Goal: Transaction & Acquisition: Download file/media

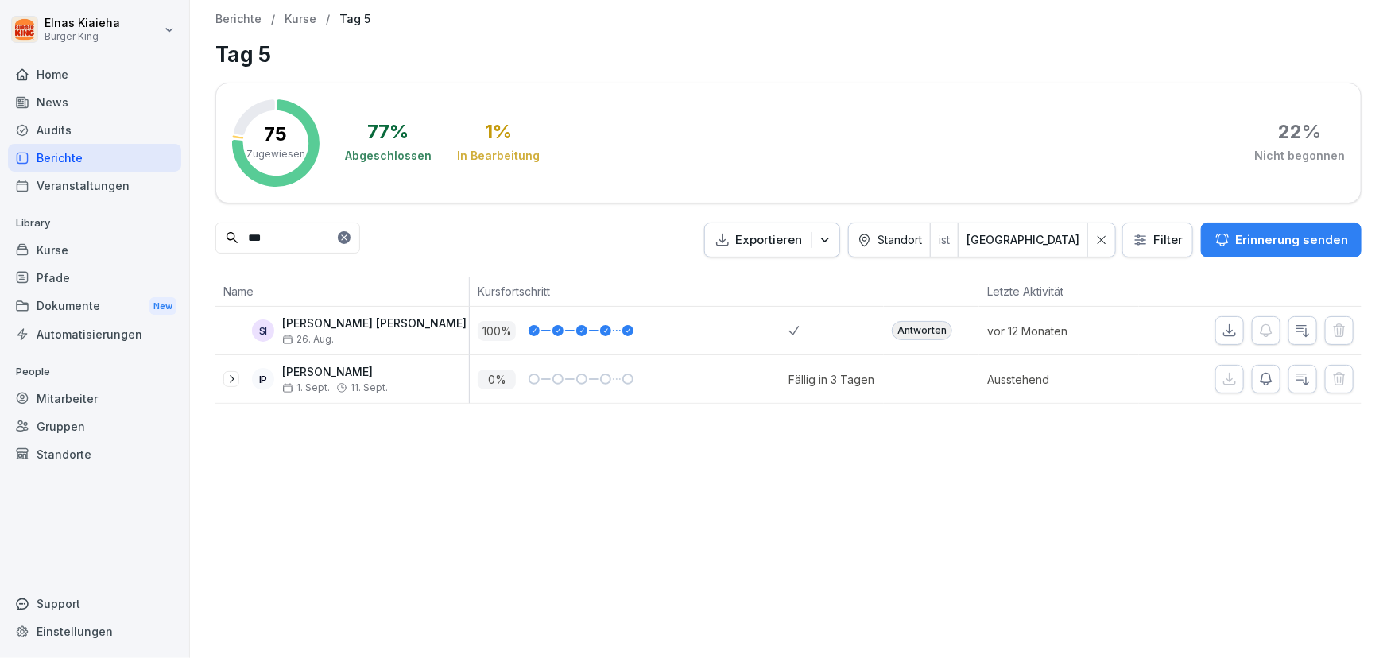
click at [70, 99] on div "News" at bounding box center [94, 102] width 173 height 28
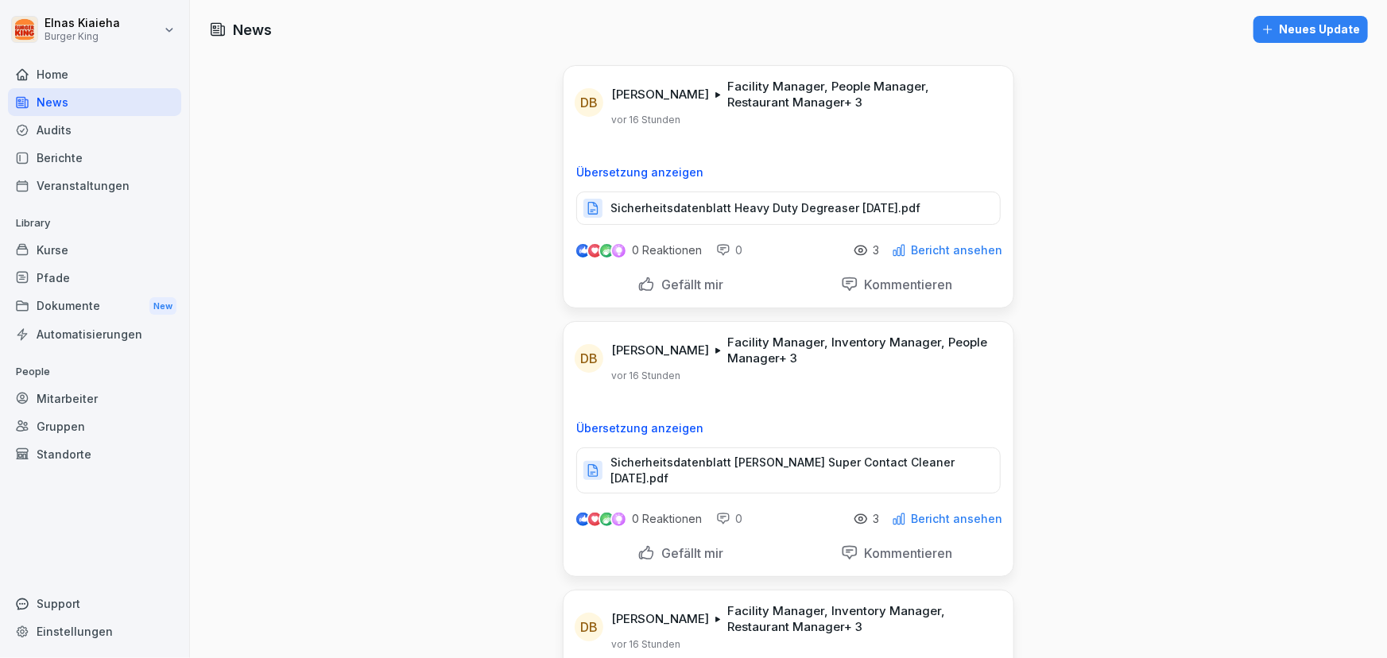
click at [687, 204] on p "Sicherheitsdatenblatt Heavy Duty Degreaser [DATE].pdf" at bounding box center [765, 208] width 310 height 16
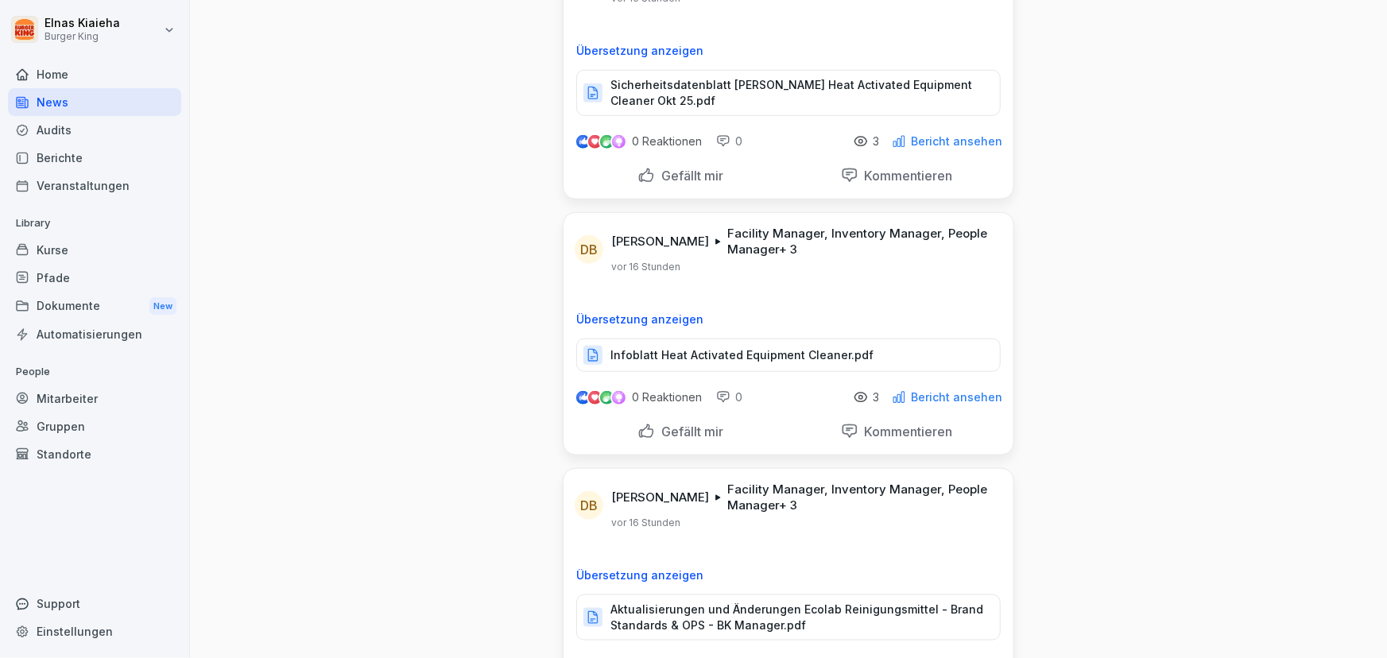
scroll to position [650, 0]
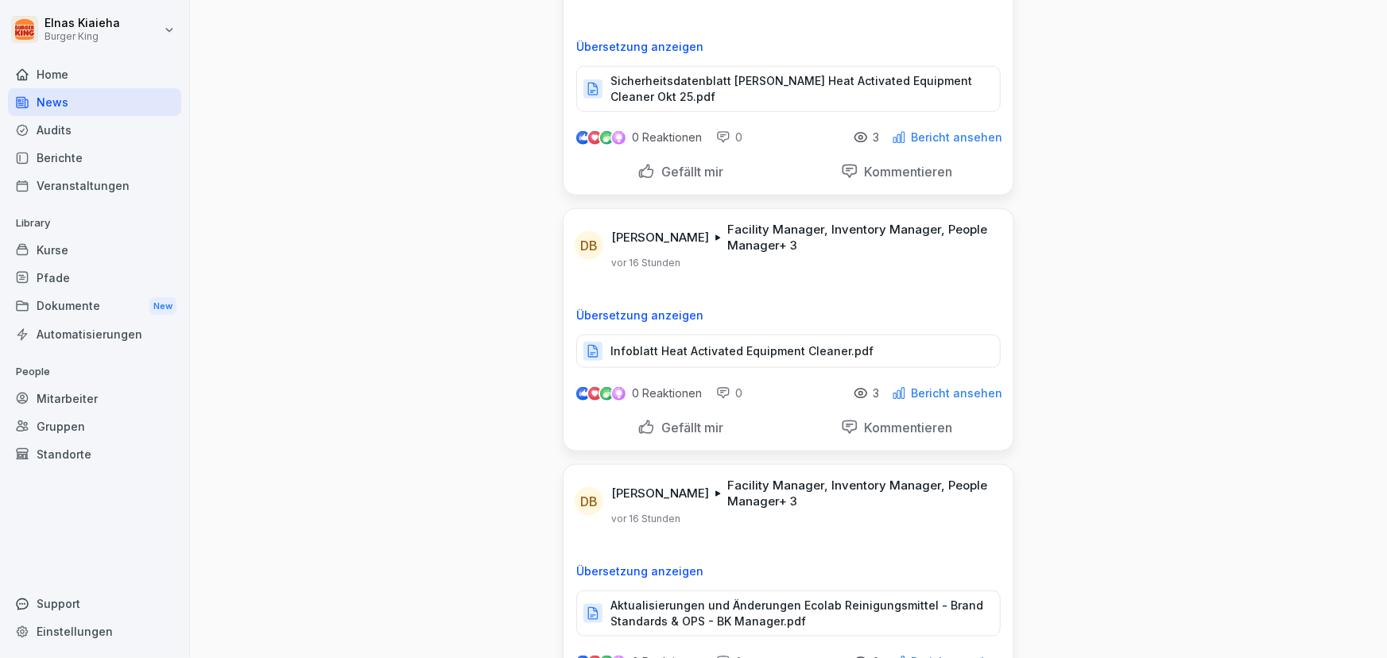
click at [657, 603] on p "Aktualisierungen und Änderungen Ecolab Reinigungsmittel - Brand Standards & OPS…" at bounding box center [797, 614] width 374 height 32
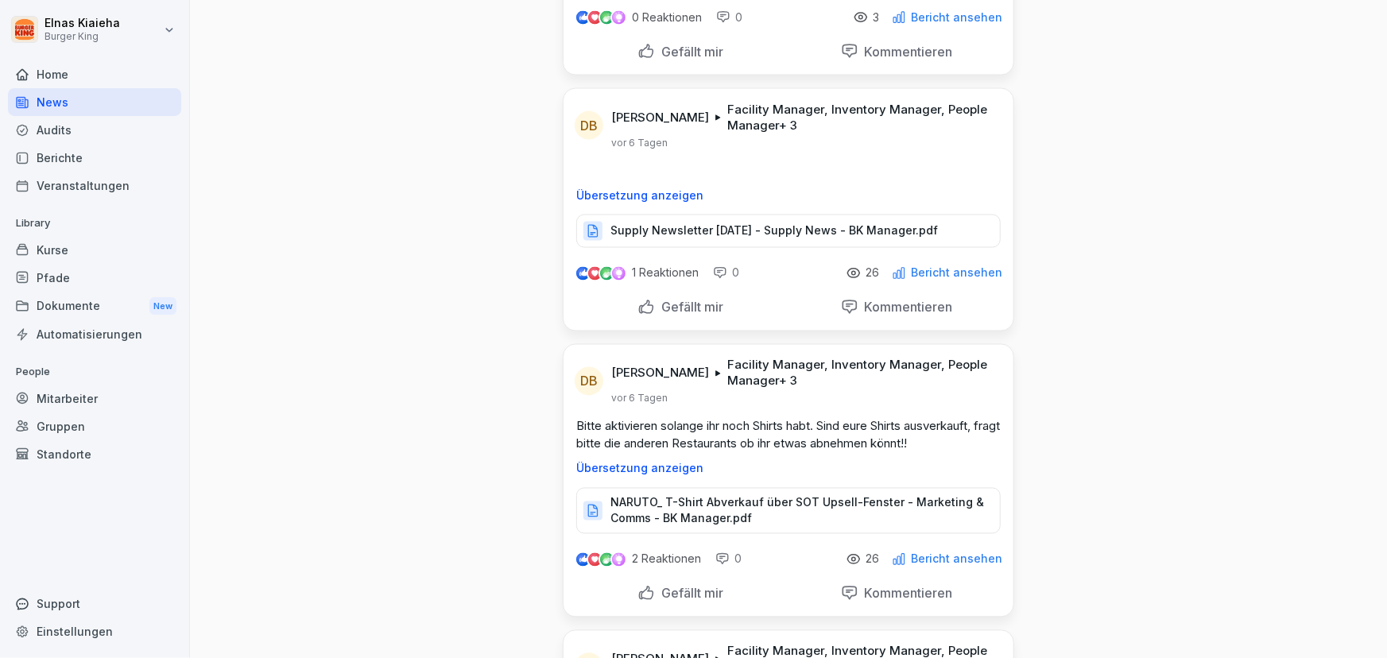
scroll to position [1300, 0]
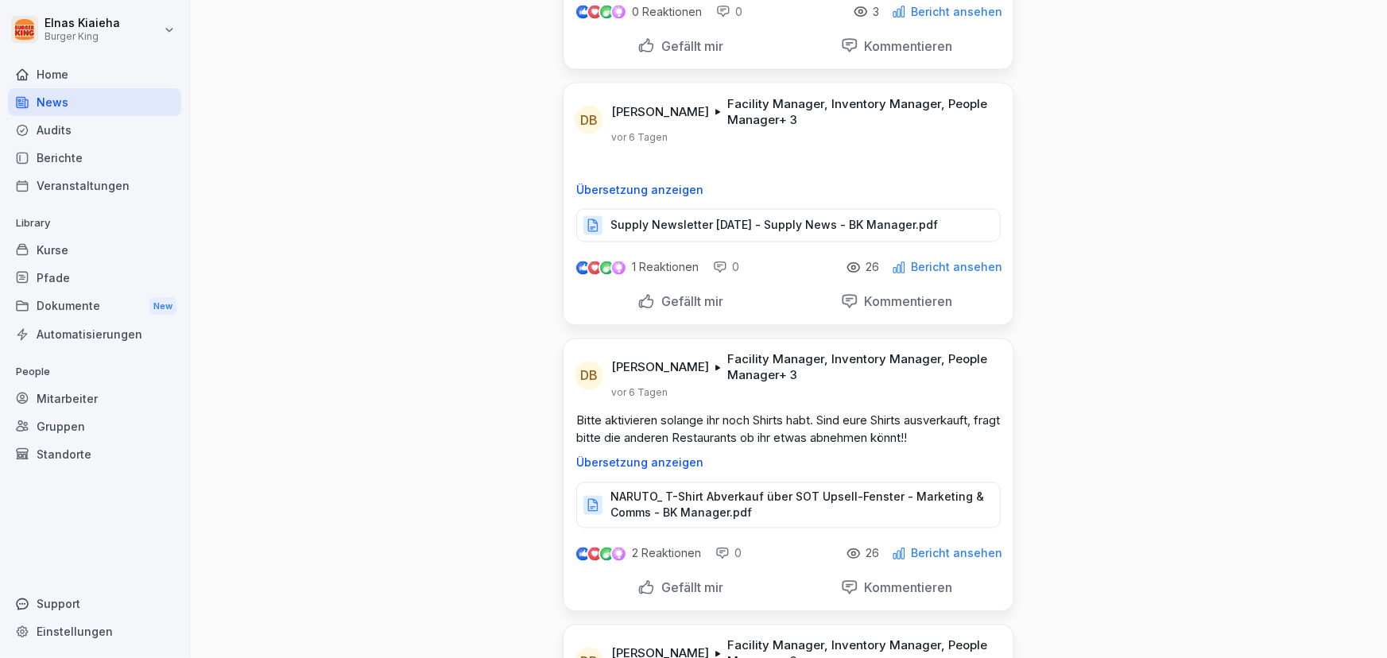
click at [754, 490] on p "NARUTO_ T-Shirt Abverkauf über SOT Upsell-Fenster - Marketing & Comms - BK Mana…" at bounding box center [797, 506] width 374 height 32
click at [100, 157] on div "Berichte" at bounding box center [94, 158] width 173 height 28
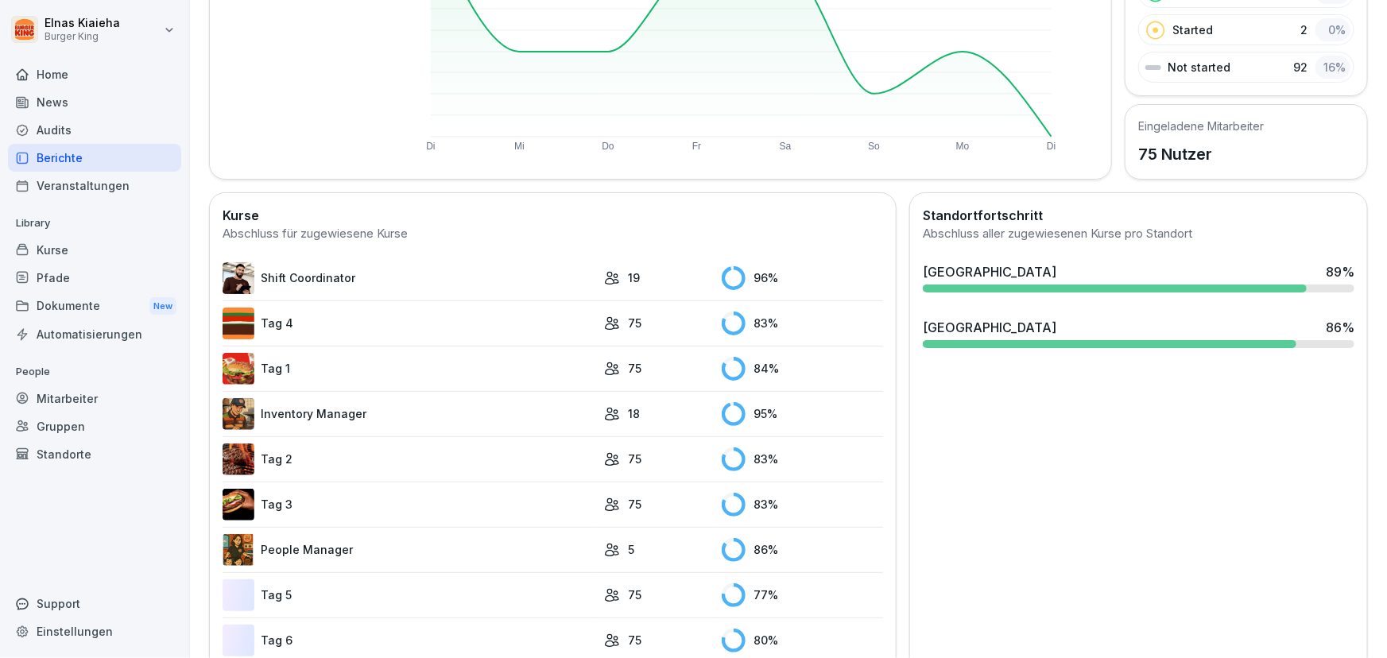
scroll to position [308, 0]
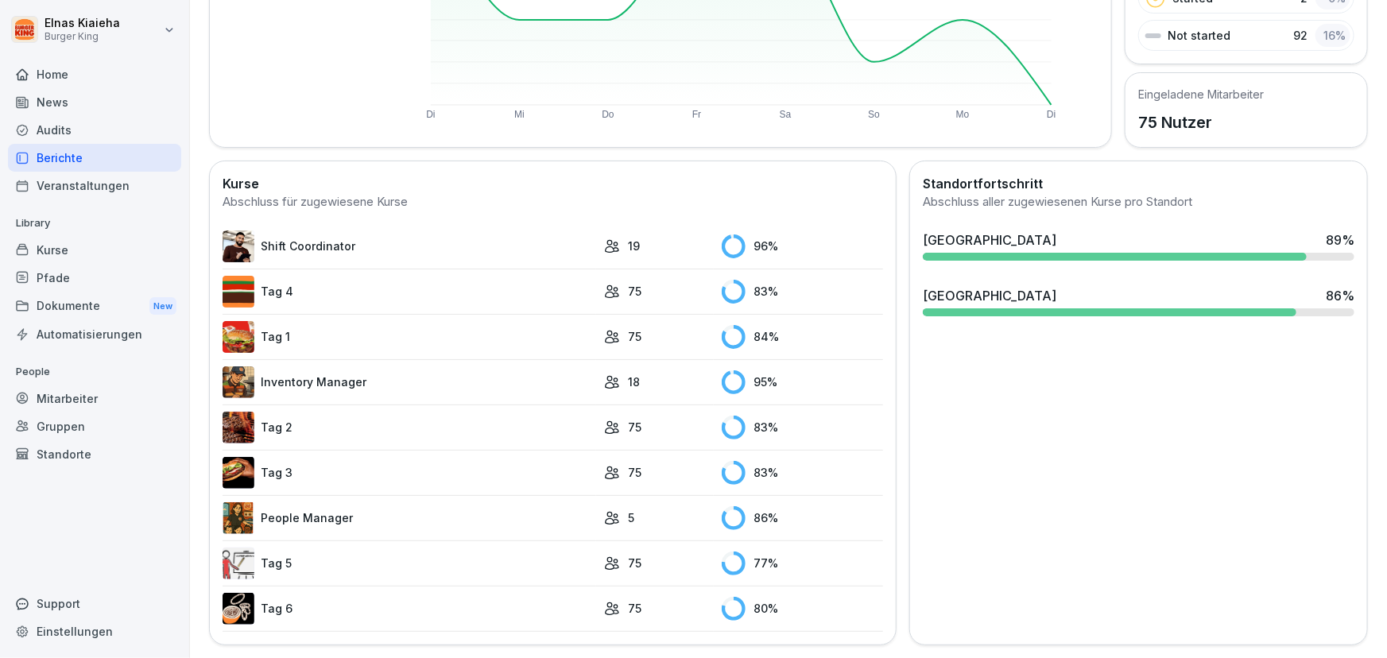
click at [304, 552] on link "Tag 5" at bounding box center [410, 564] width 374 height 32
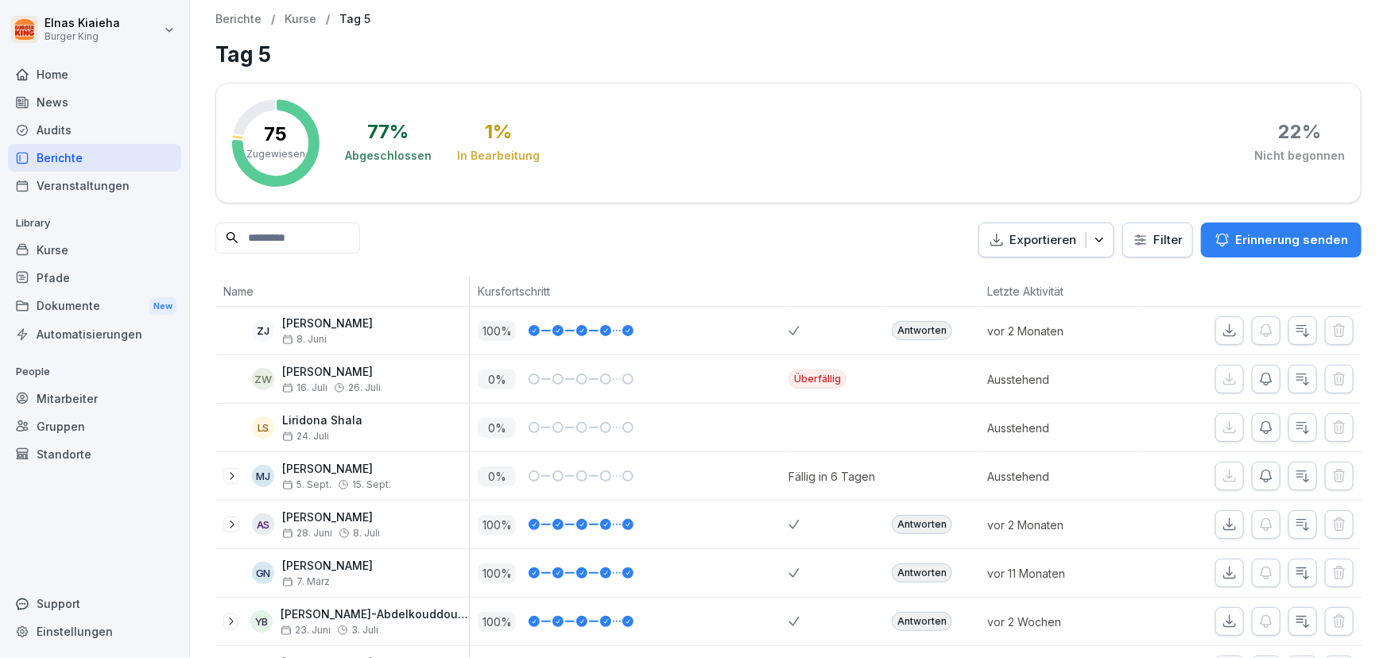
click at [1148, 238] on html "Elnas Kiaieha Burger King Home News Audits Berichte Veranstaltungen Library Kur…" at bounding box center [693, 329] width 1387 height 658
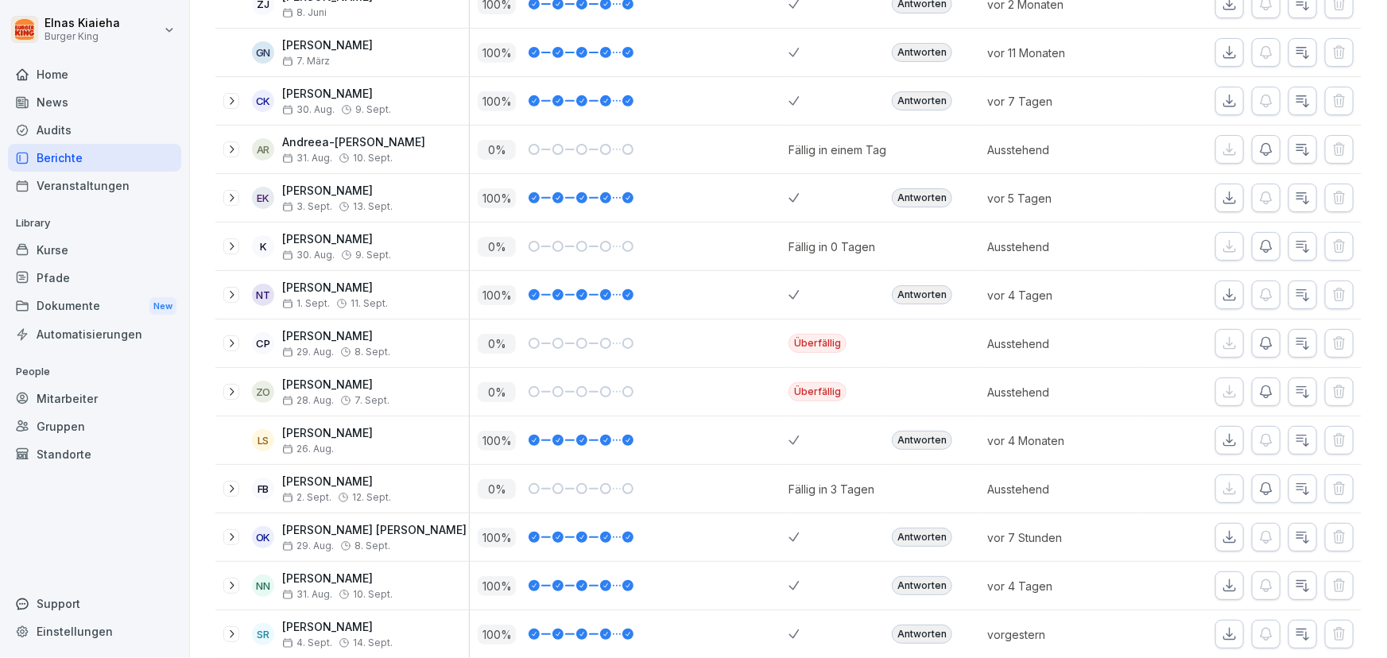
scroll to position [362, 0]
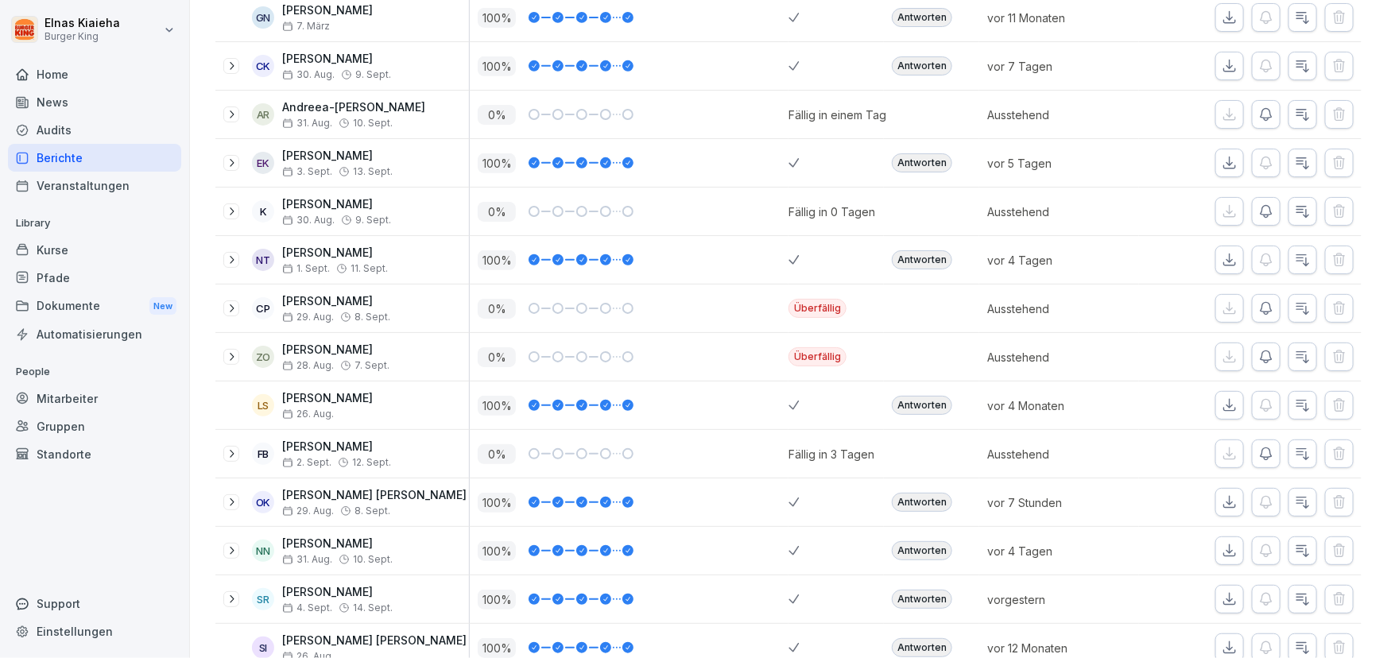
click at [60, 246] on div "Kurse" at bounding box center [94, 250] width 173 height 28
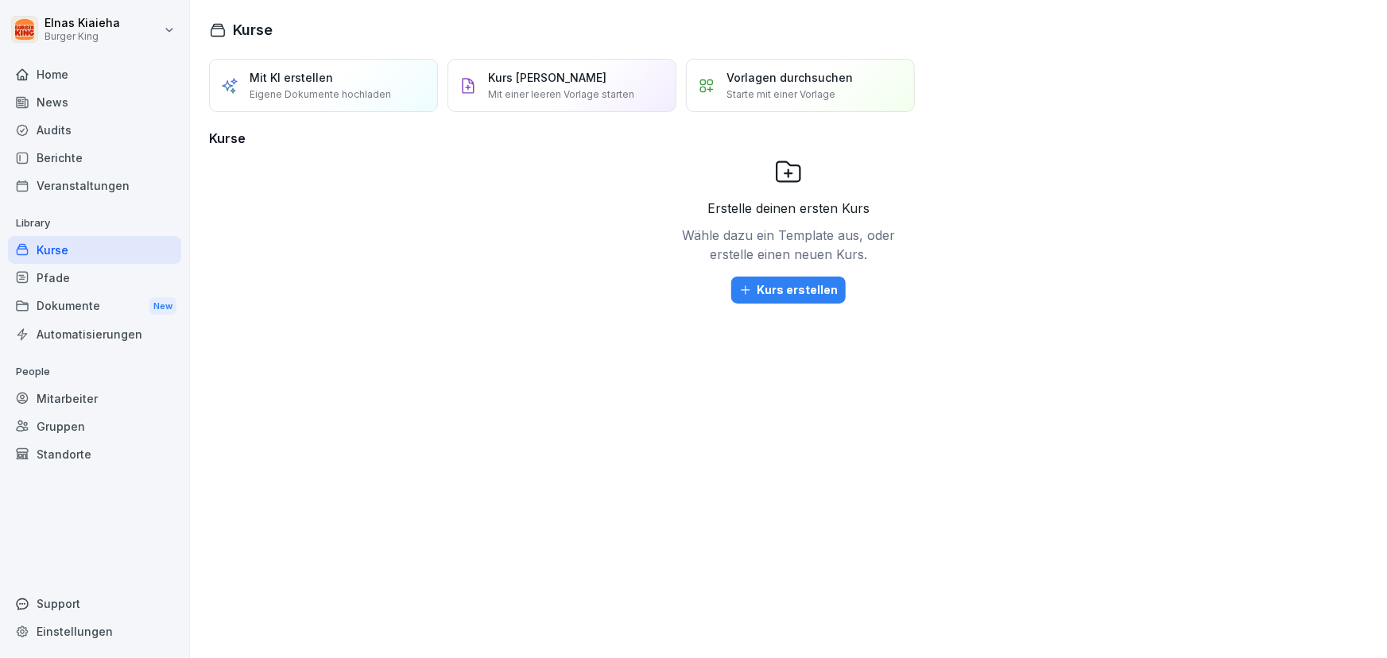
click at [87, 77] on div "Home" at bounding box center [94, 74] width 173 height 28
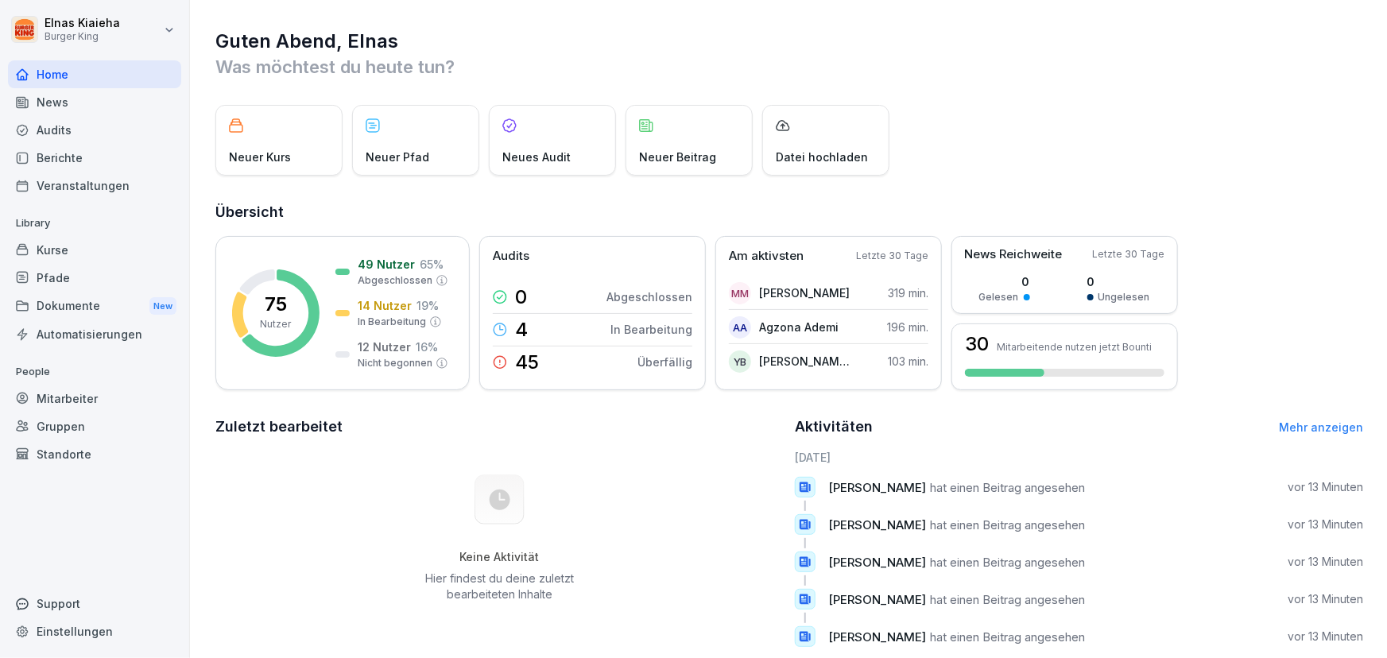
click at [269, 147] on div "Neuer Kurs" at bounding box center [278, 140] width 127 height 71
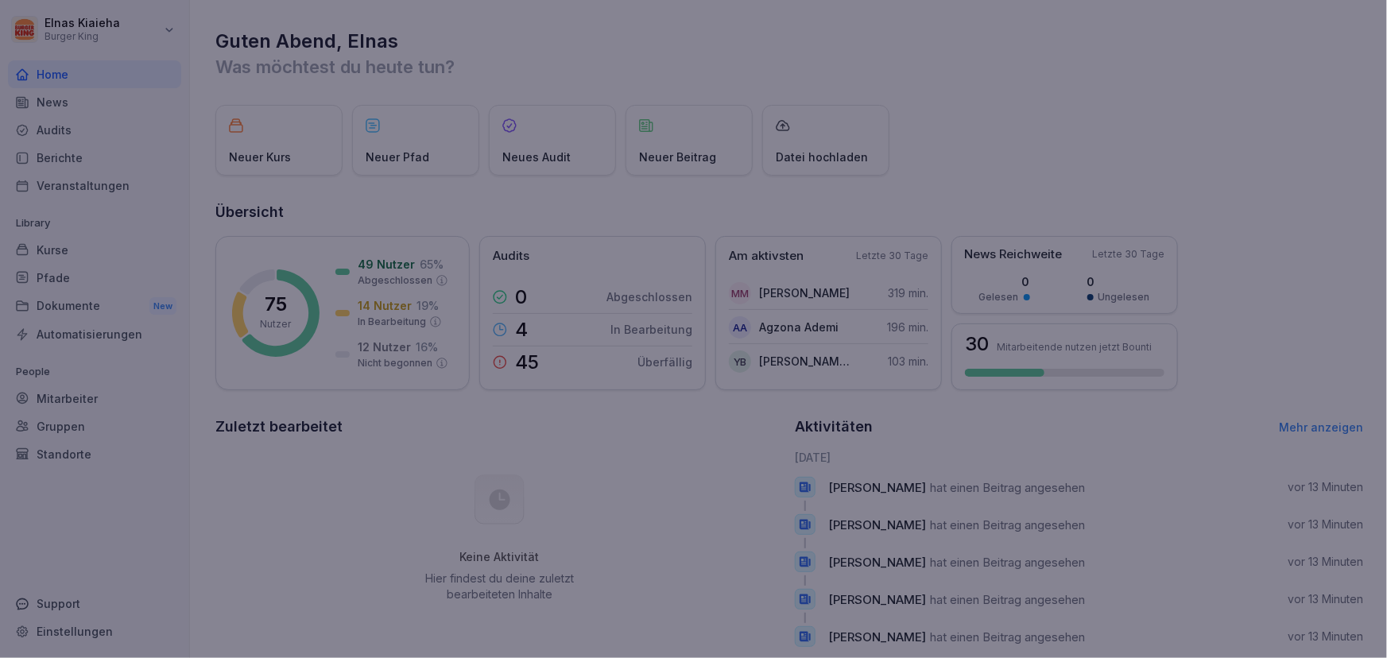
click at [269, 147] on div at bounding box center [693, 329] width 1387 height 658
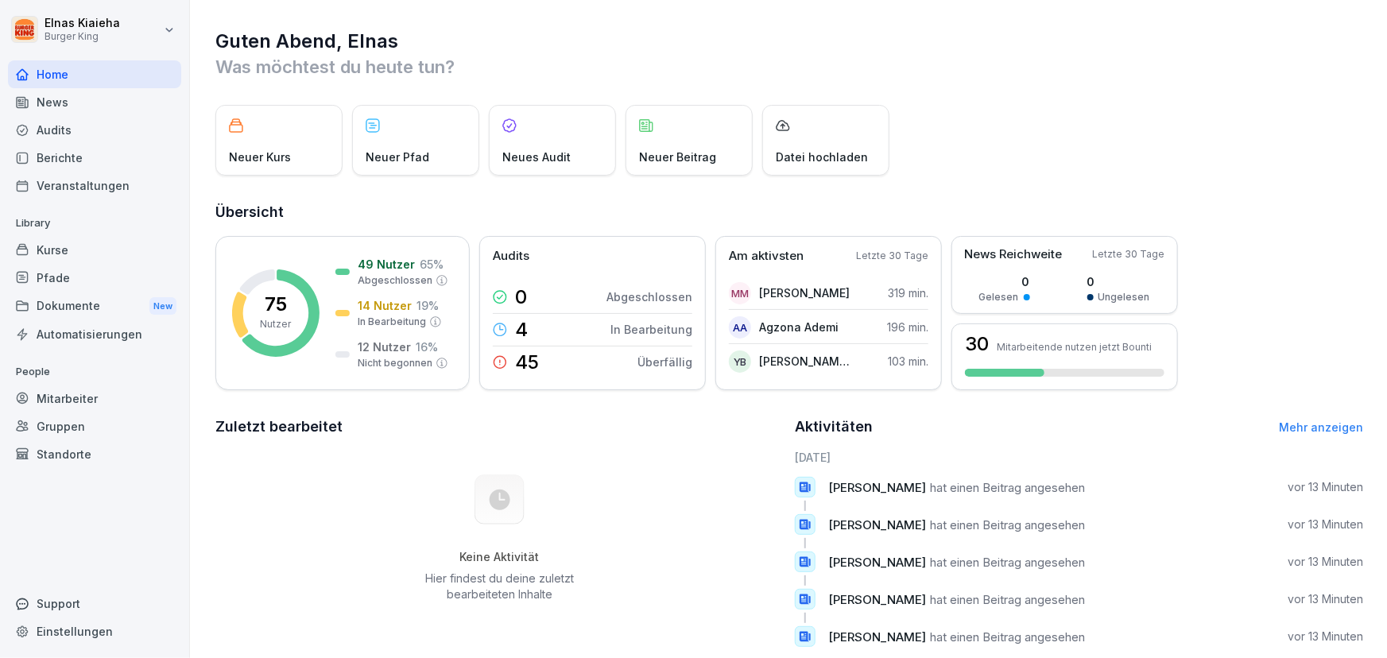
click at [101, 312] on div "Dokumente New" at bounding box center [94, 306] width 173 height 29
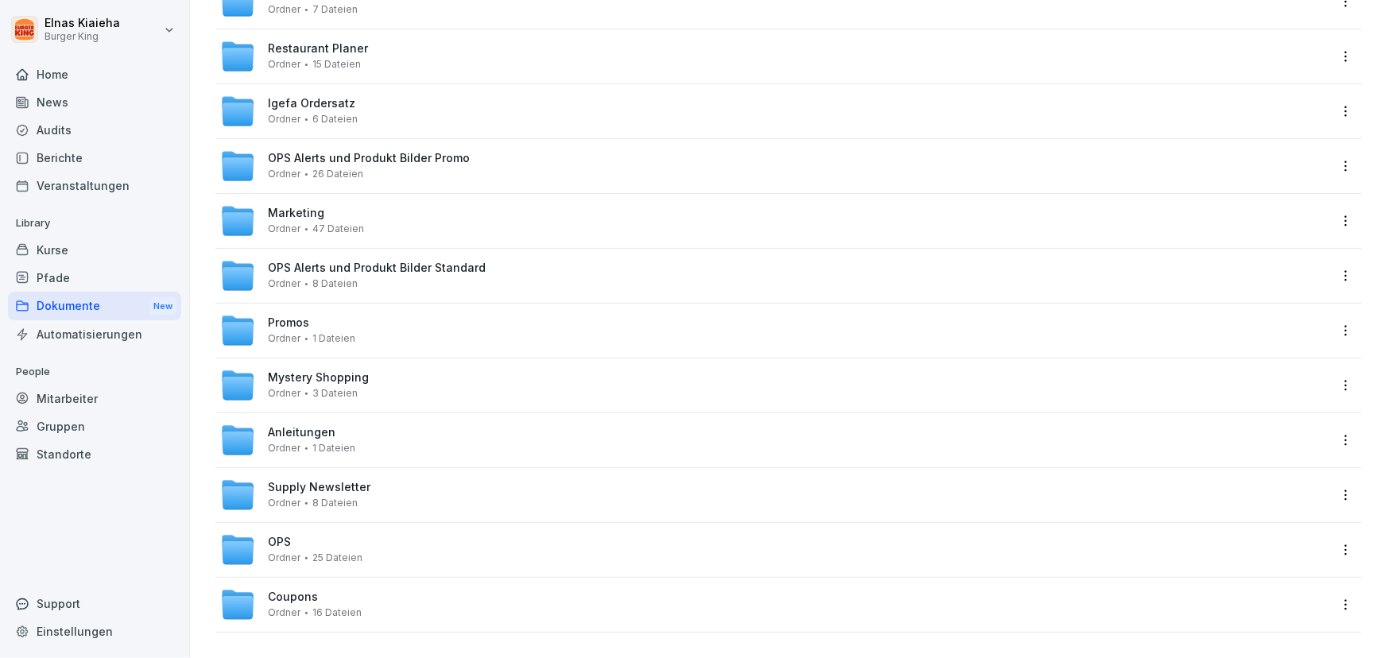
scroll to position [416, 0]
click at [286, 552] on span "Ordner" at bounding box center [284, 557] width 33 height 11
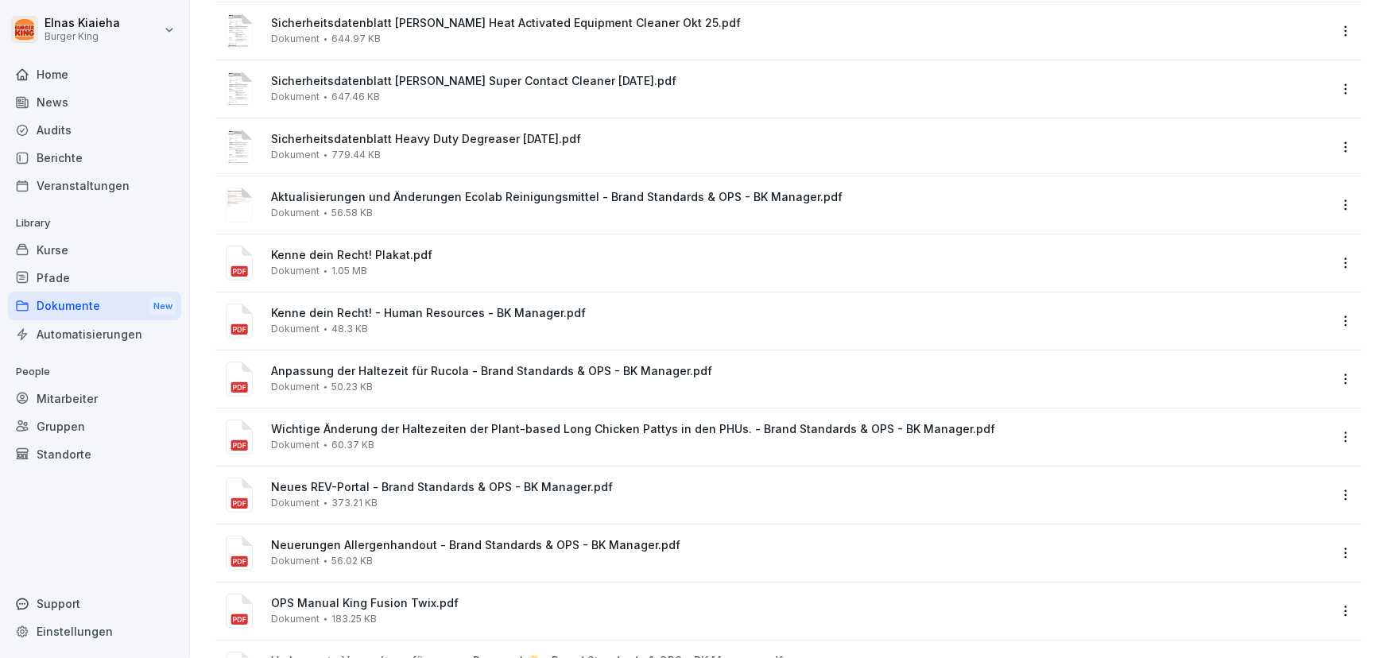
scroll to position [216, 0]
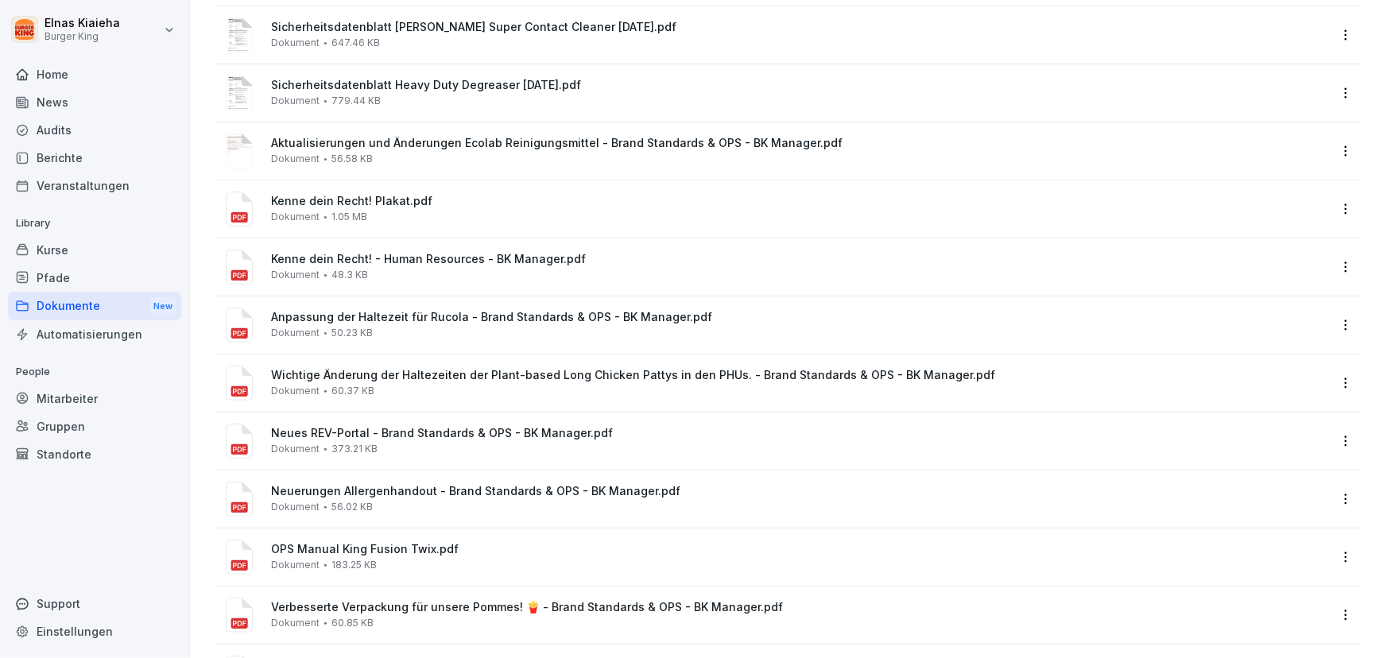
click at [354, 265] on span "Kenne dein Recht! - Human Resources - BK Manager.pdf" at bounding box center [799, 260] width 1057 height 14
click at [354, 265] on div at bounding box center [693, 329] width 1387 height 658
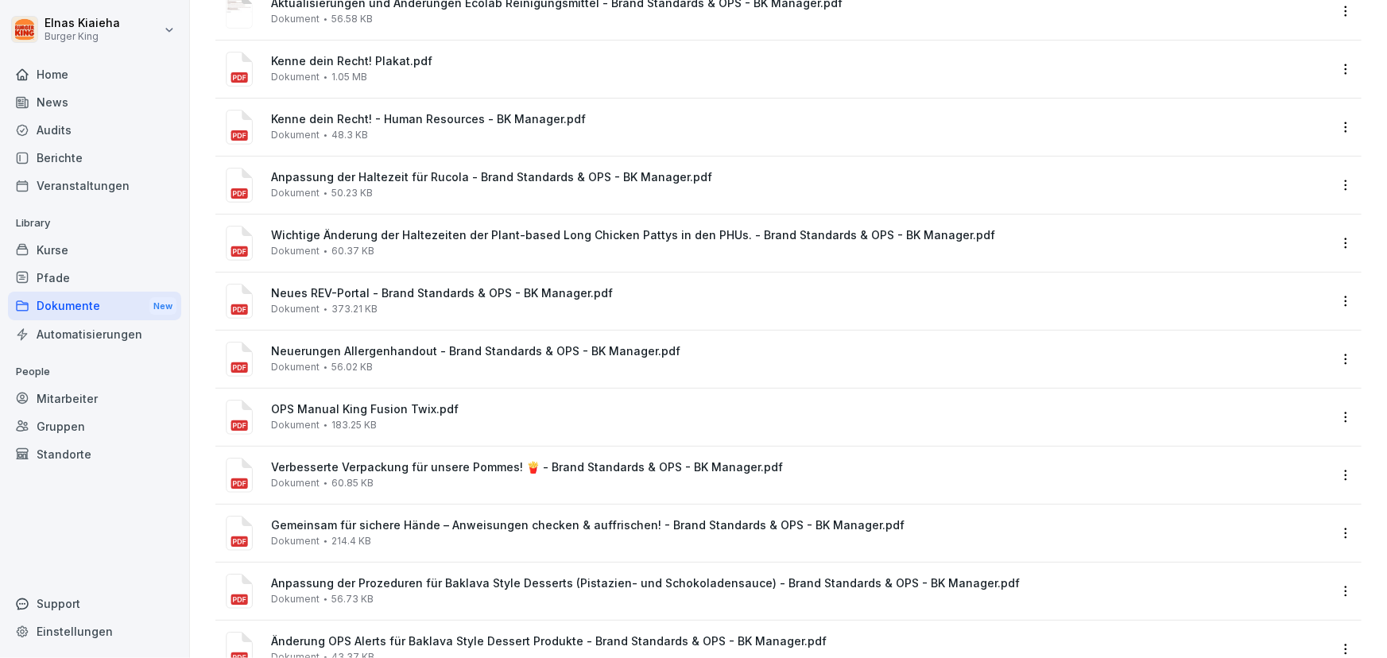
scroll to position [361, 0]
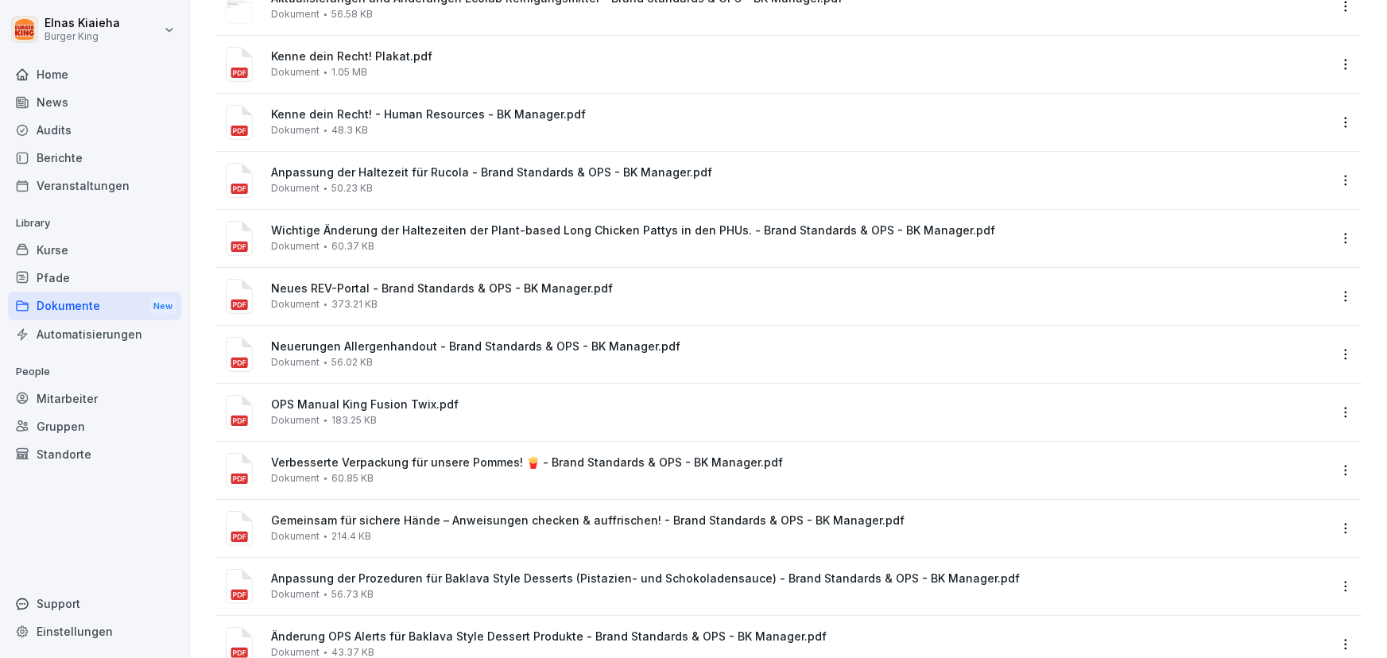
click at [335, 461] on span "Verbesserte Verpackung für unsere Pommes! 🍟 - Brand Standards & OPS - BK Manage…" at bounding box center [799, 463] width 1057 height 14
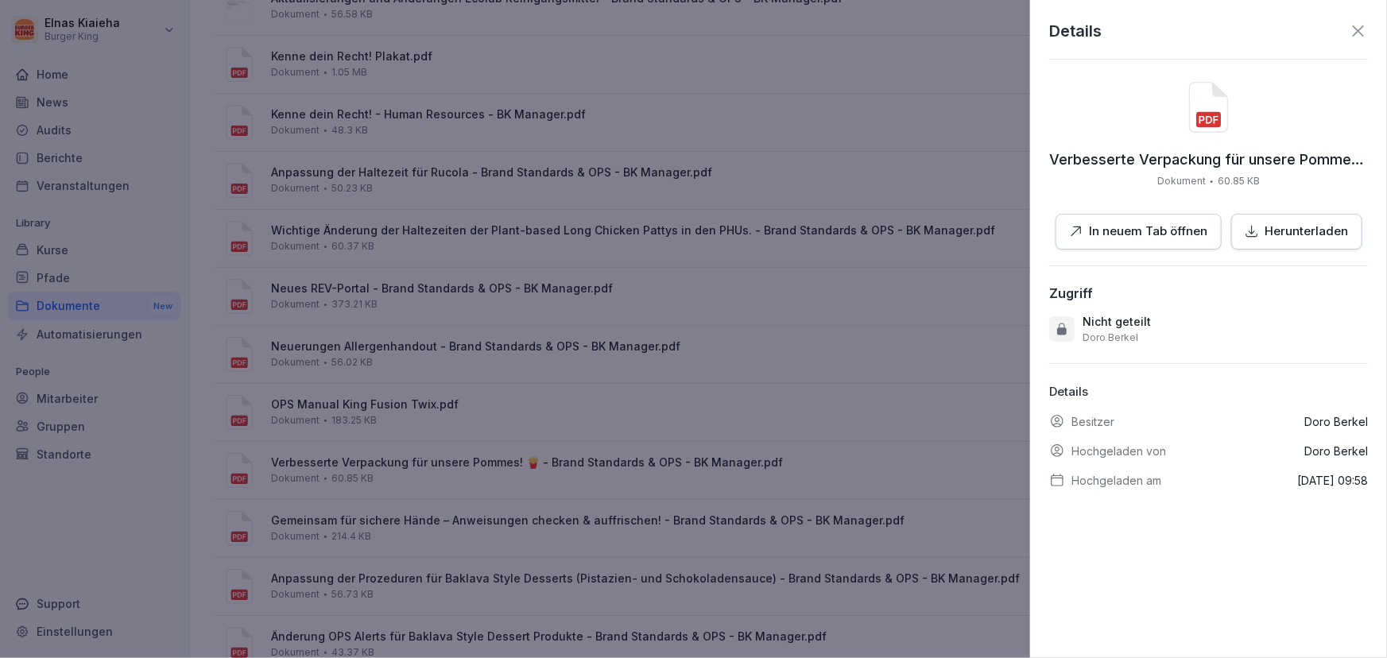
click at [1267, 233] on p "Herunterladen" at bounding box center [1306, 232] width 83 height 18
click at [1353, 34] on icon at bounding box center [1358, 30] width 11 height 11
